Goal: Check status

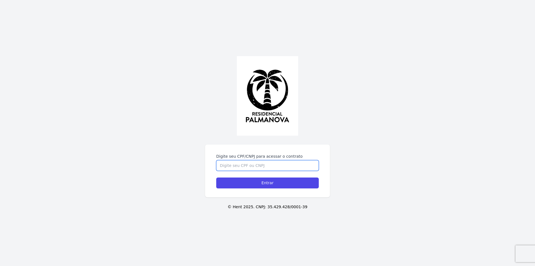
click at [244, 166] on input "Digite seu CPF/CNPJ para acessar o contrato" at bounding box center [267, 165] width 103 height 11
type input "19166049865"
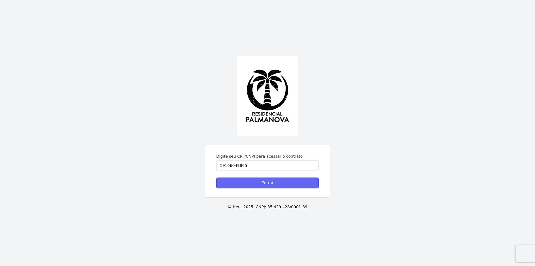
click at [262, 181] on input "Entrar" at bounding box center [267, 182] width 103 height 11
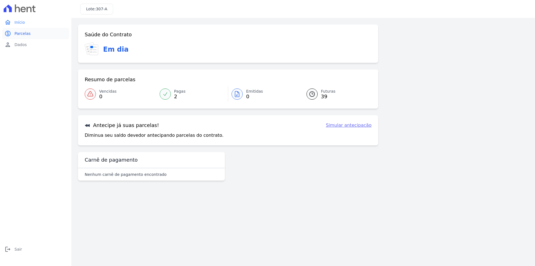
click at [24, 35] on span "Parcelas" at bounding box center [22, 34] width 16 height 6
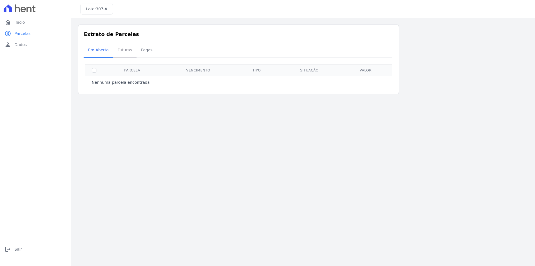
click at [126, 51] on span "Futuras" at bounding box center [124, 49] width 21 height 11
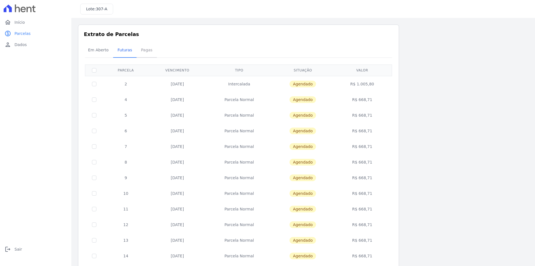
click at [144, 50] on span "Pagas" at bounding box center [147, 49] width 18 height 11
